Goal: Information Seeking & Learning: Learn about a topic

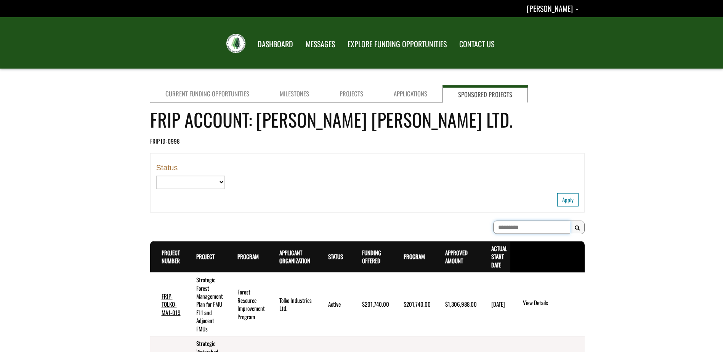
click at [531, 227] on input "*********" at bounding box center [531, 227] width 77 height 13
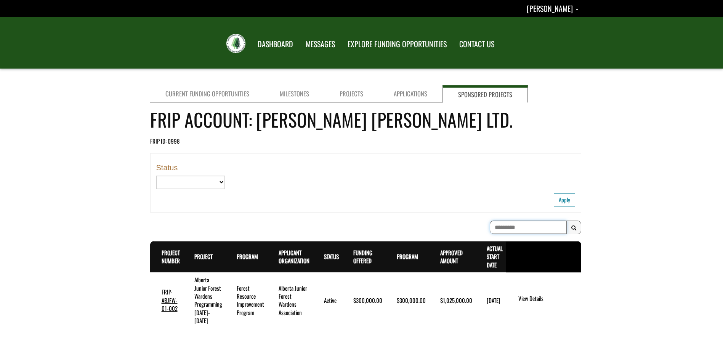
drag, startPoint x: 530, startPoint y: 226, endPoint x: 432, endPoint y: 236, distance: 98.8
click at [432, 236] on div "********* Search Results" at bounding box center [365, 229] width 431 height 17
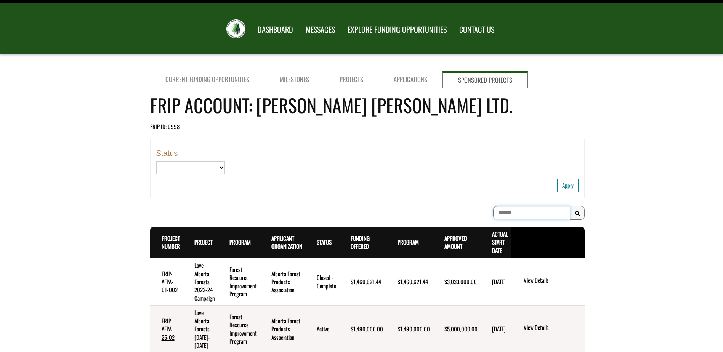
scroll to position [38, 0]
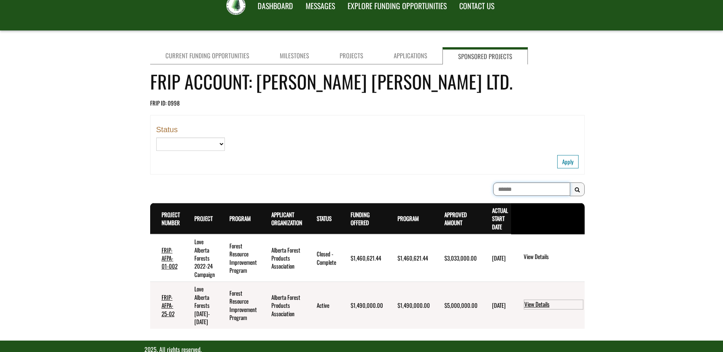
type input "******"
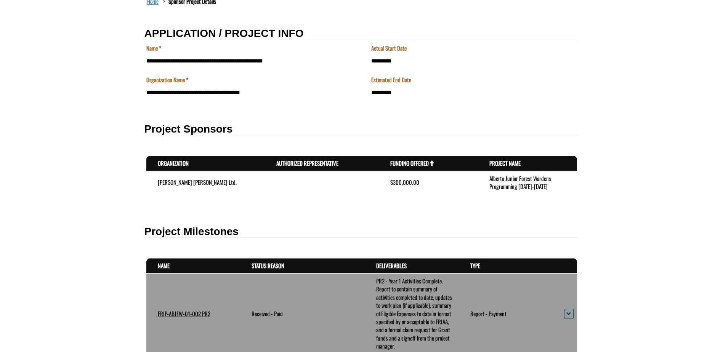
scroll to position [267, 0]
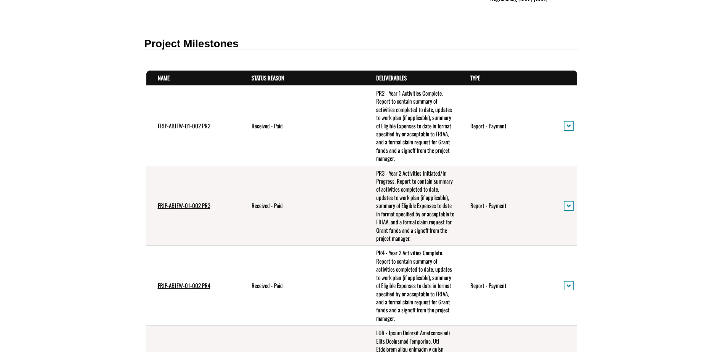
click at [171, 78] on th "Name . sort descending" at bounding box center [193, 78] width 94 height 15
click at [164, 77] on link "Name . sort descending" at bounding box center [164, 78] width 12 height 8
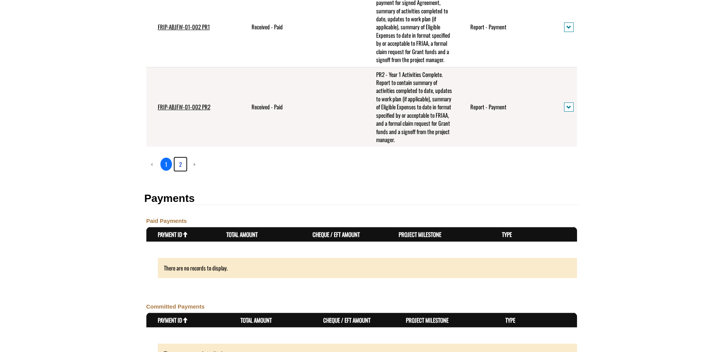
click at [179, 158] on link "2" at bounding box center [181, 164] width 12 height 13
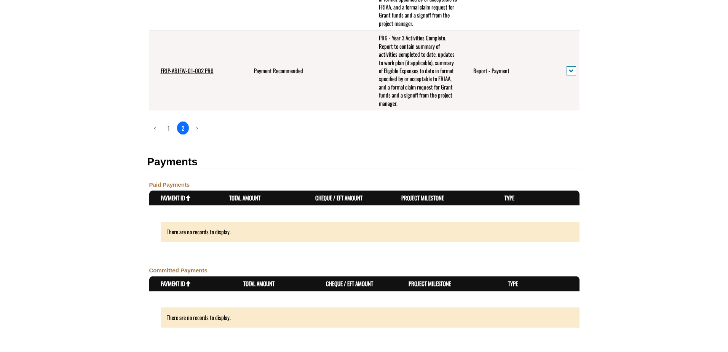
scroll to position [520, 0]
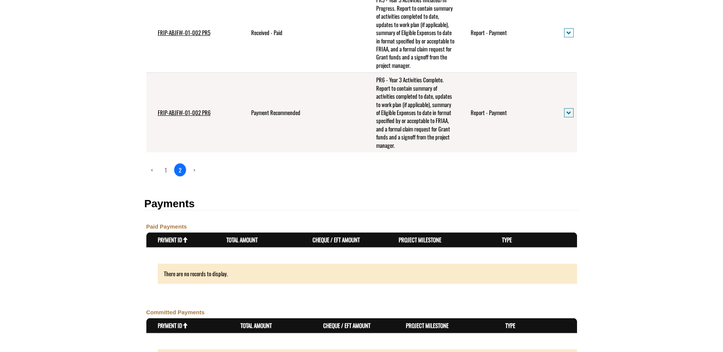
click at [562, 117] on td "View details" at bounding box center [564, 113] width 24 height 80
click at [568, 112] on span "action menu" at bounding box center [568, 113] width 5 height 6
click at [576, 125] on link "View details" at bounding box center [594, 125] width 59 height 10
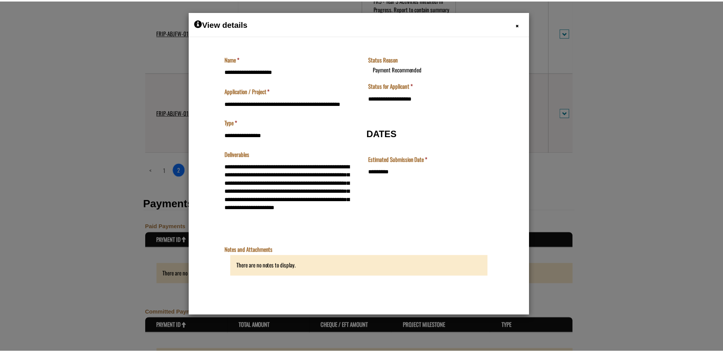
scroll to position [0, 0]
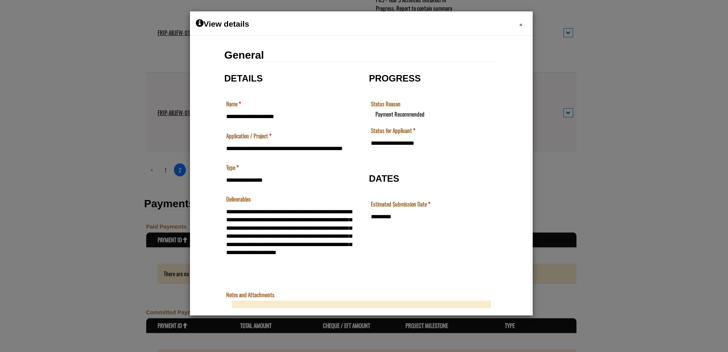
drag, startPoint x: 520, startPoint y: 25, endPoint x: 540, endPoint y: 14, distance: 22.8
click at [520, 25] on span "×" at bounding box center [521, 25] width 3 height 12
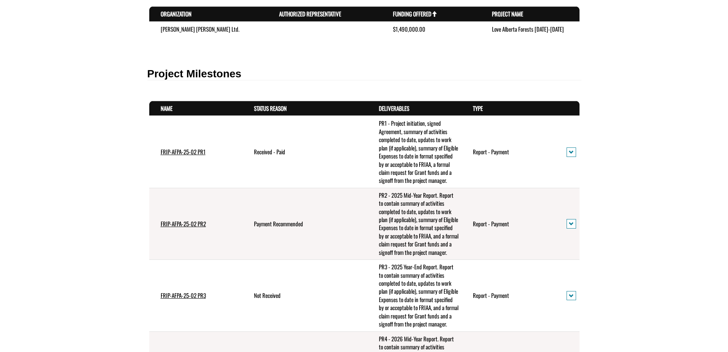
scroll to position [229, 0]
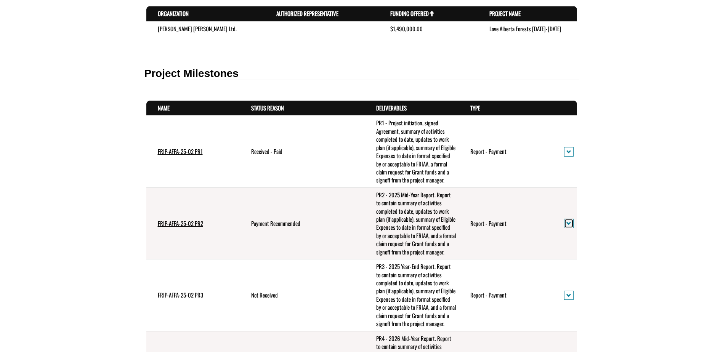
click at [567, 226] on span "action menu" at bounding box center [568, 224] width 5 height 6
click at [605, 247] on link "View details" at bounding box center [594, 248] width 59 height 10
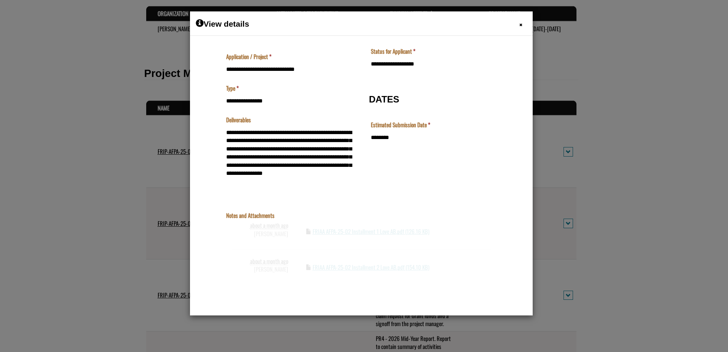
scroll to position [80, 0]
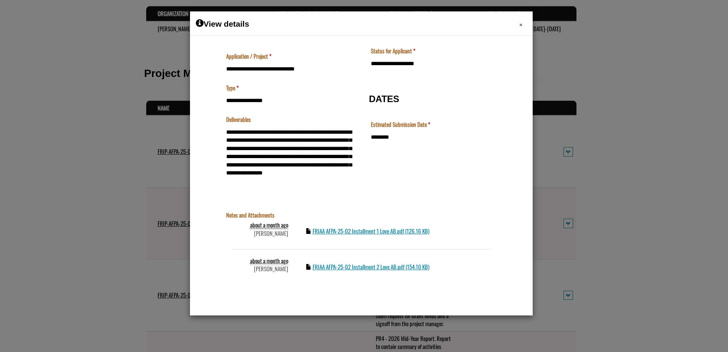
click at [520, 24] on span "×" at bounding box center [521, 25] width 3 height 12
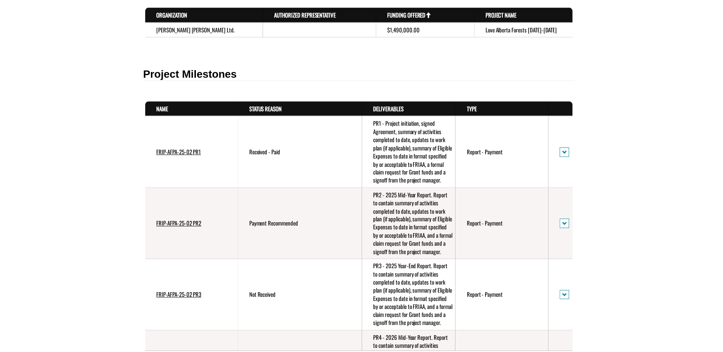
scroll to position [0, 0]
